Goal: Use online tool/utility: Utilize a website feature to perform a specific function

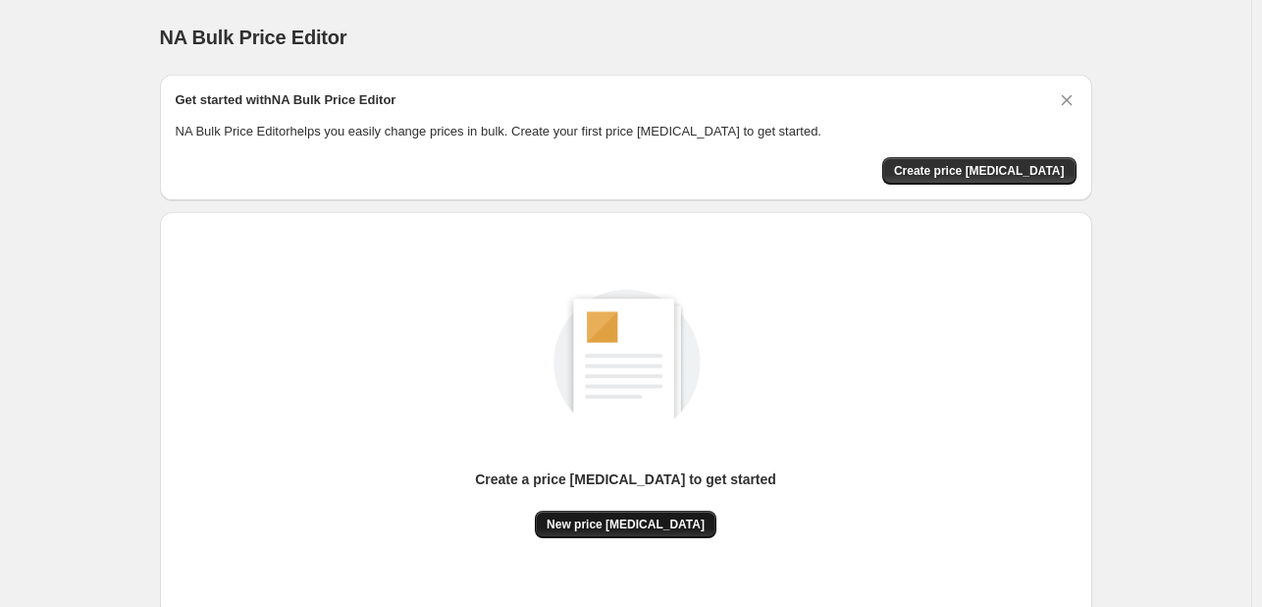
click at [605, 530] on span "New price [MEDICAL_DATA]" at bounding box center [626, 524] width 158 height 16
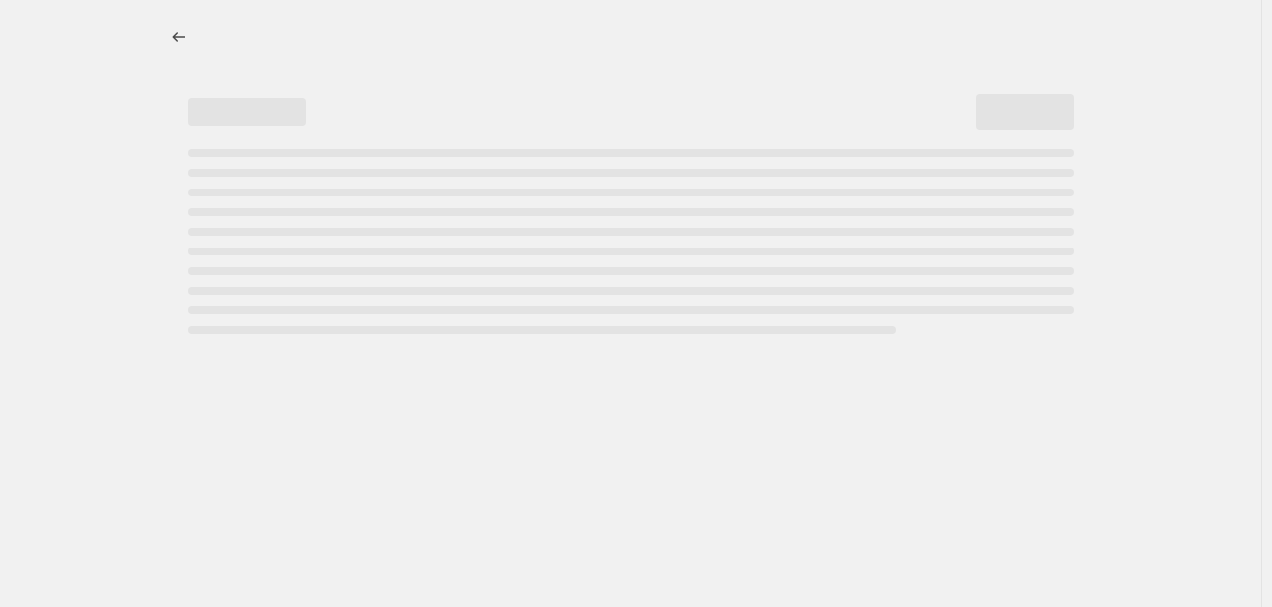
select select "percentage"
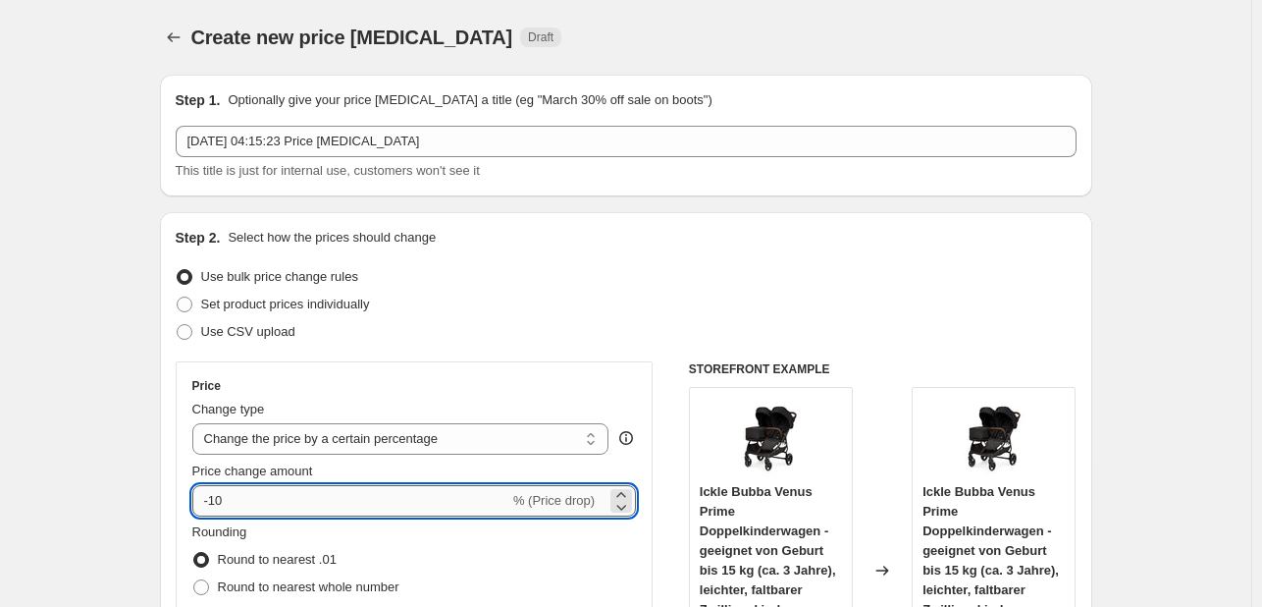
click at [402, 498] on input "-10" at bounding box center [350, 500] width 317 height 31
type input "-1"
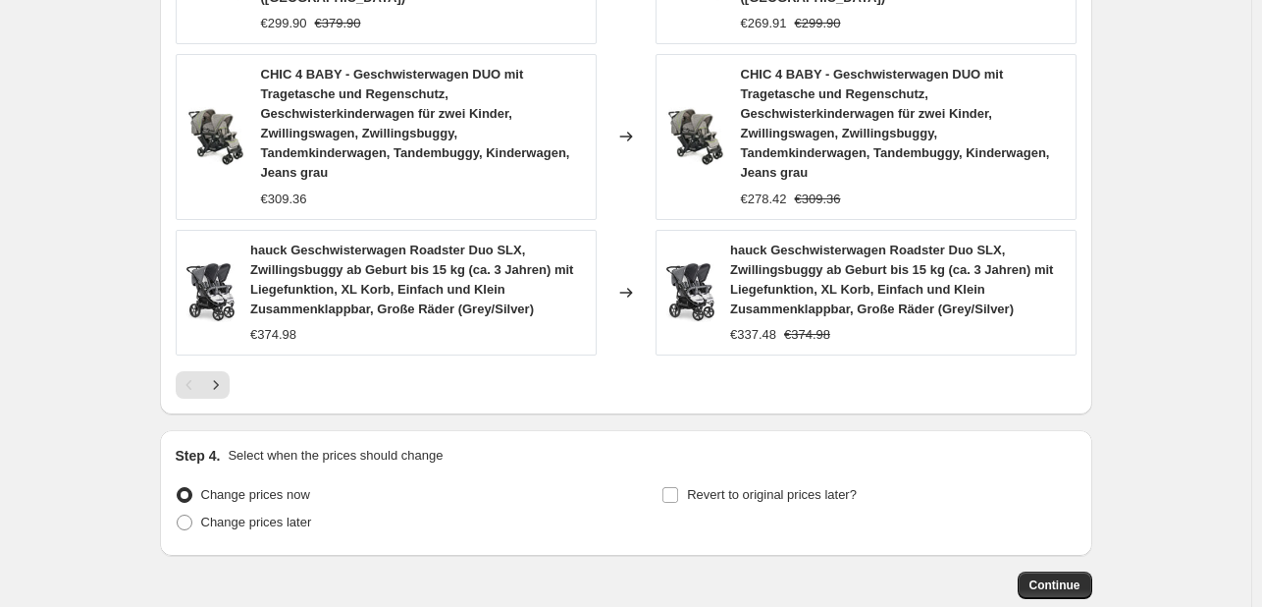
scroll to position [1661, 0]
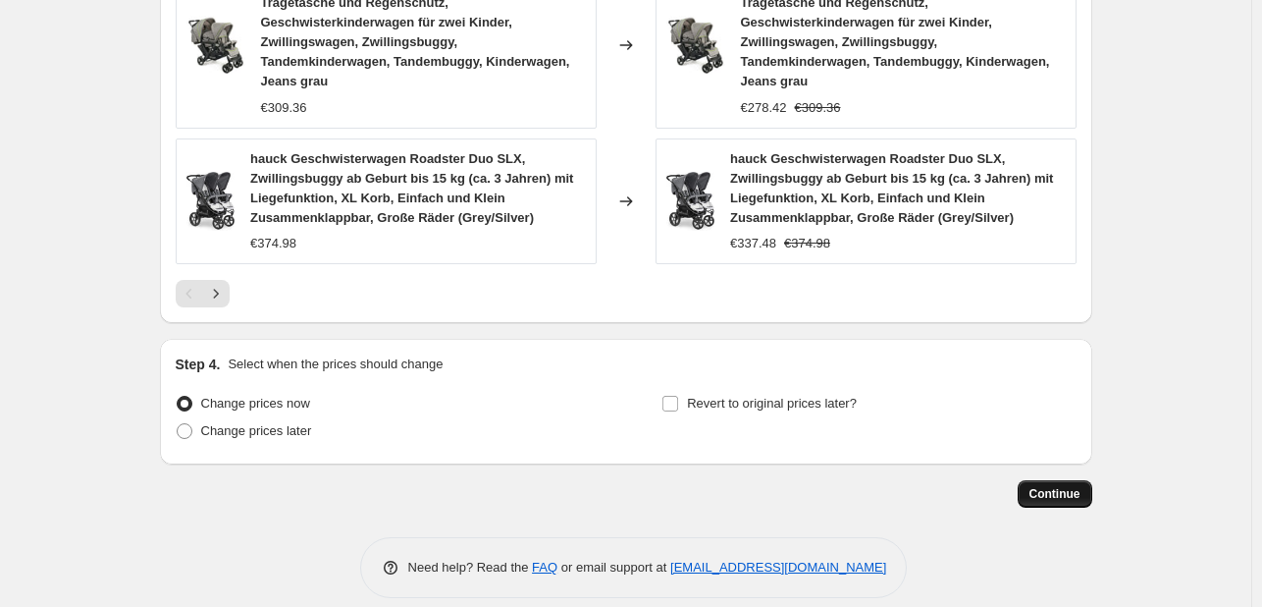
type input "-35"
click at [1053, 486] on span "Continue" at bounding box center [1055, 494] width 51 height 16
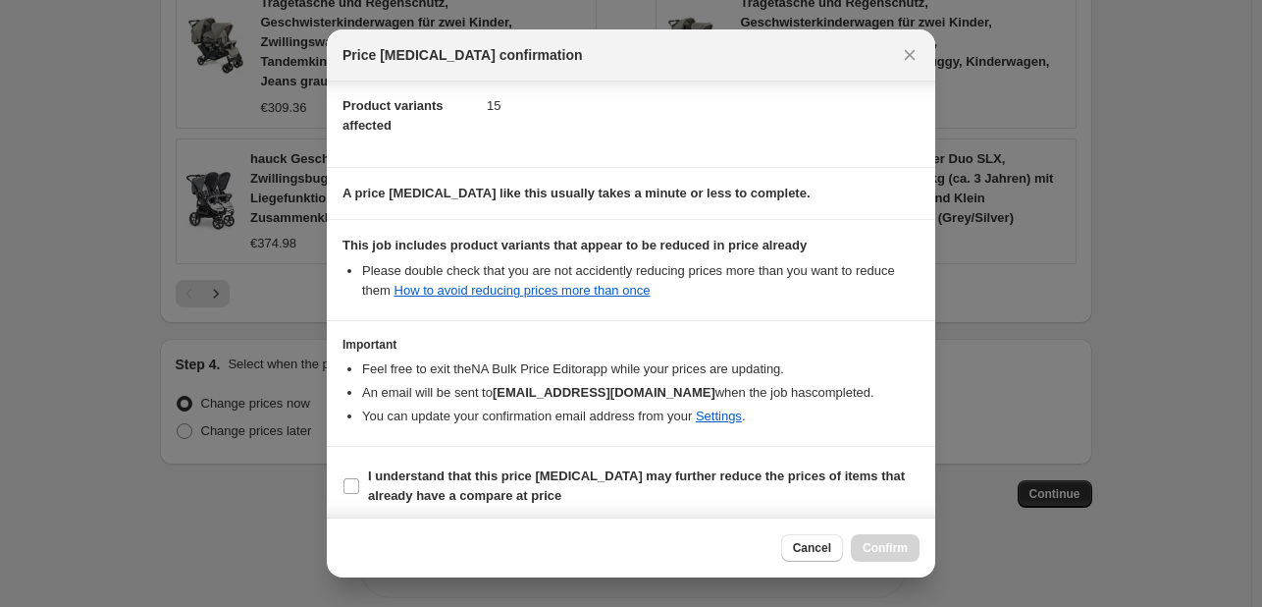
scroll to position [218, 0]
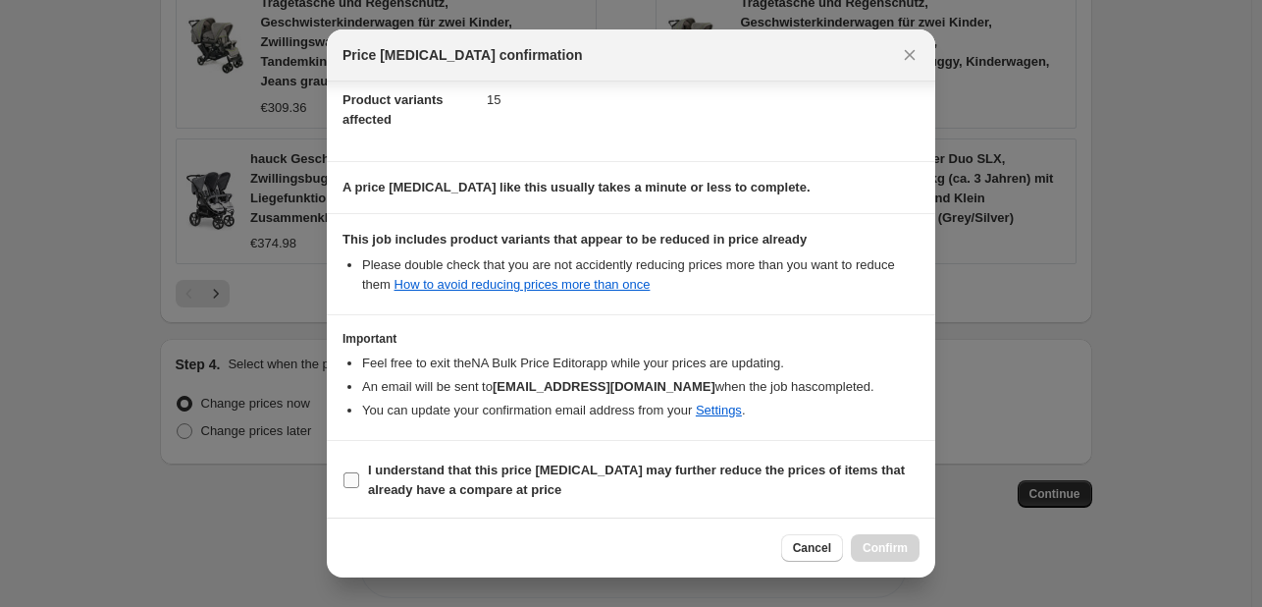
click at [462, 453] on section "I understand that this price [MEDICAL_DATA] may further reduce the prices of it…" at bounding box center [631, 480] width 609 height 79
click at [516, 481] on span "I understand that this price [MEDICAL_DATA] may further reduce the prices of it…" at bounding box center [644, 479] width 552 height 39
click at [359, 481] on input "I understand that this price [MEDICAL_DATA] may further reduce the prices of it…" at bounding box center [352, 480] width 16 height 16
checkbox input "true"
drag, startPoint x: 860, startPoint y: 540, endPoint x: 836, endPoint y: 507, distance: 40.9
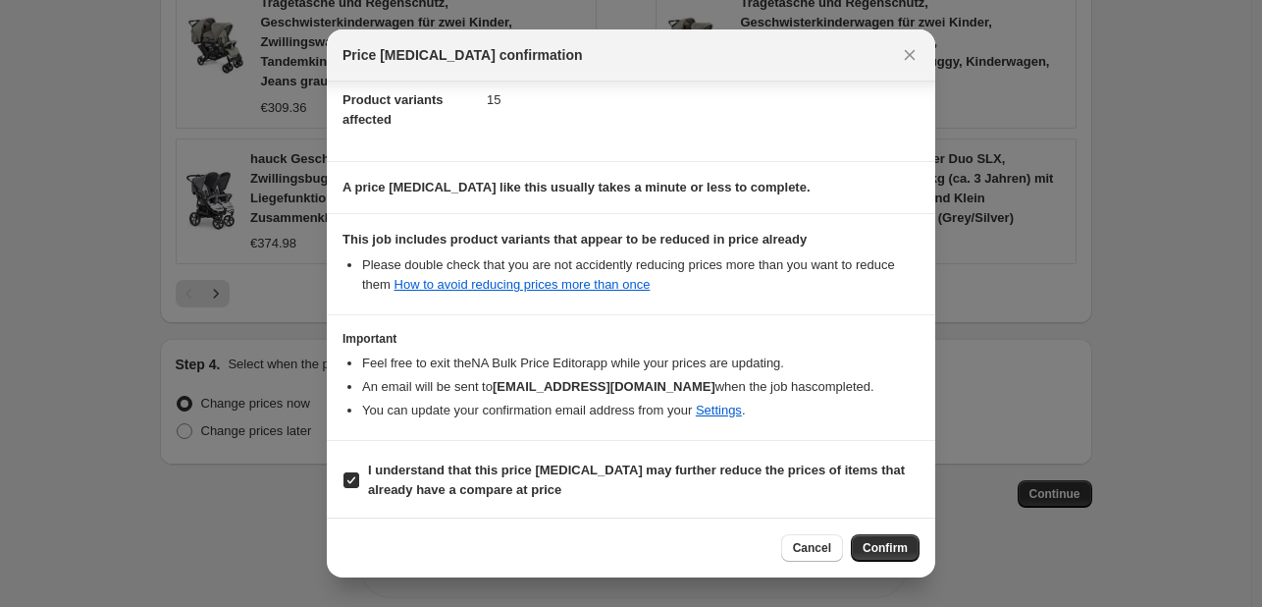
click at [860, 542] on button "Confirm" at bounding box center [885, 547] width 69 height 27
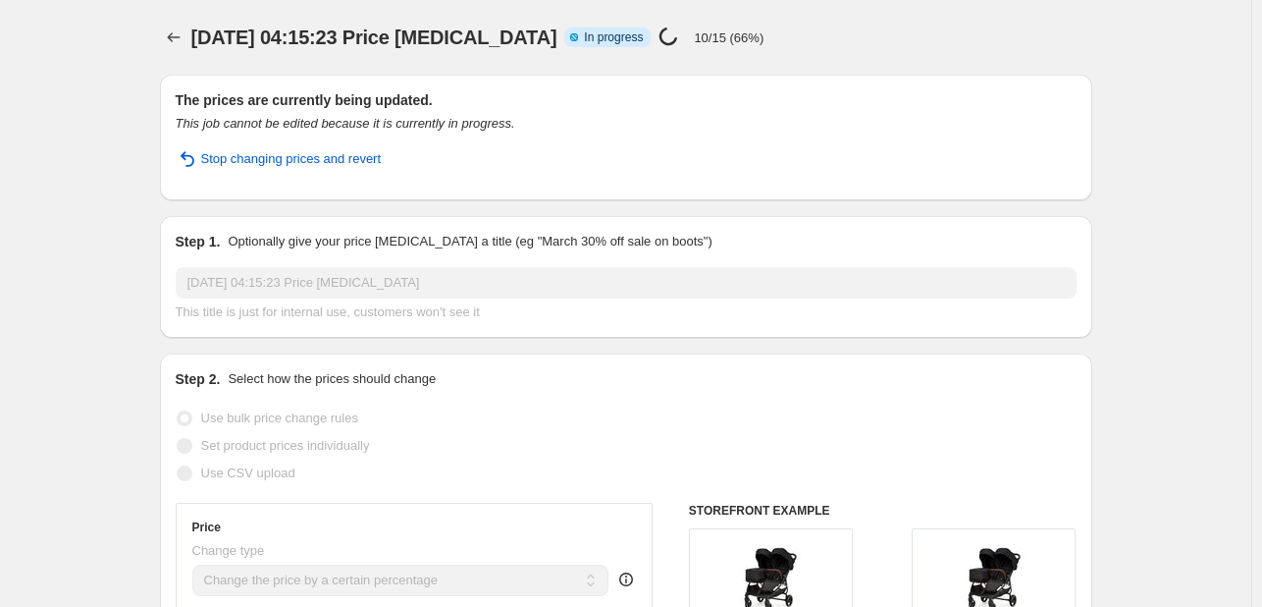
select select "percentage"
